Goal: Learn about a topic

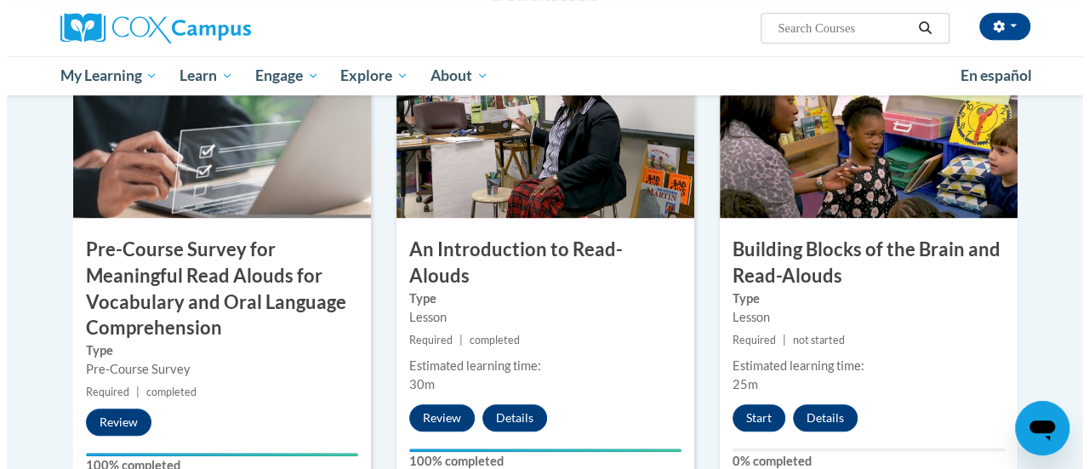
scroll to position [462, 0]
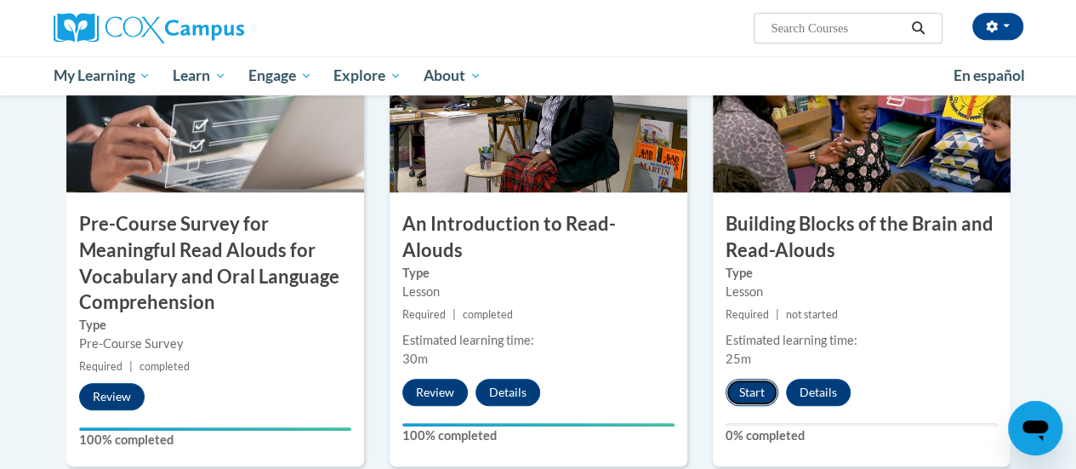
click at [738, 379] on button "Start" at bounding box center [752, 392] width 53 height 27
